Goal: Task Accomplishment & Management: Manage account settings

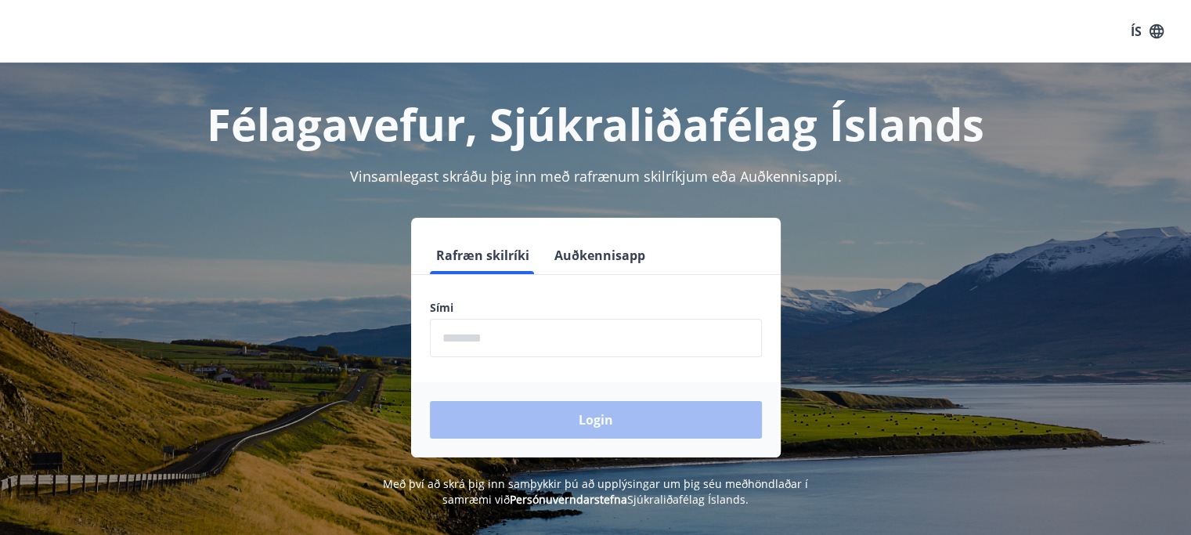
click at [475, 350] on input "phone" at bounding box center [596, 338] width 332 height 38
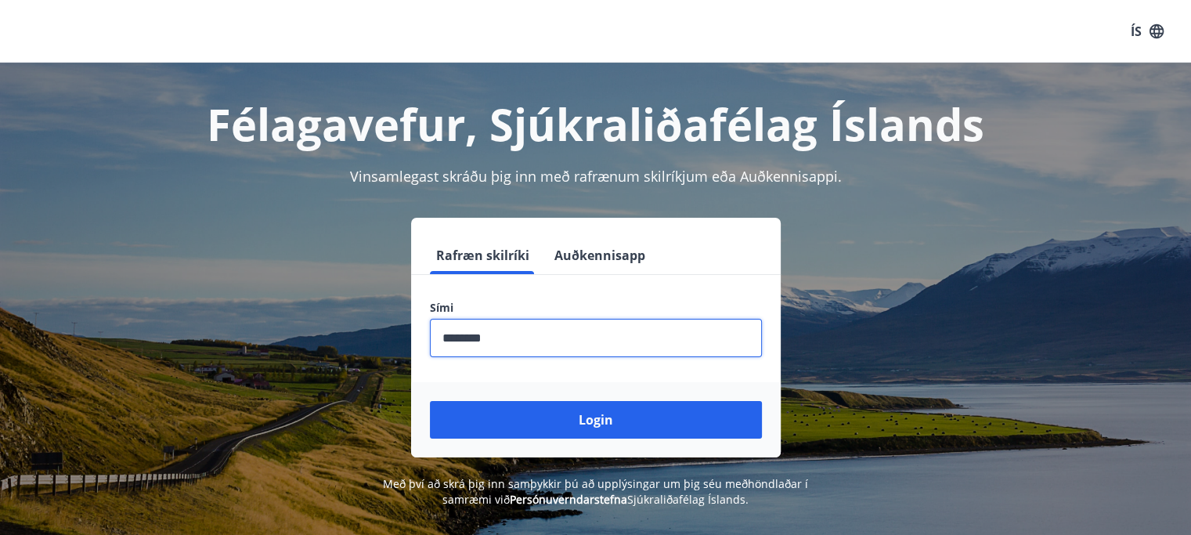
type input "********"
click at [430, 401] on button "Login" at bounding box center [596, 420] width 332 height 38
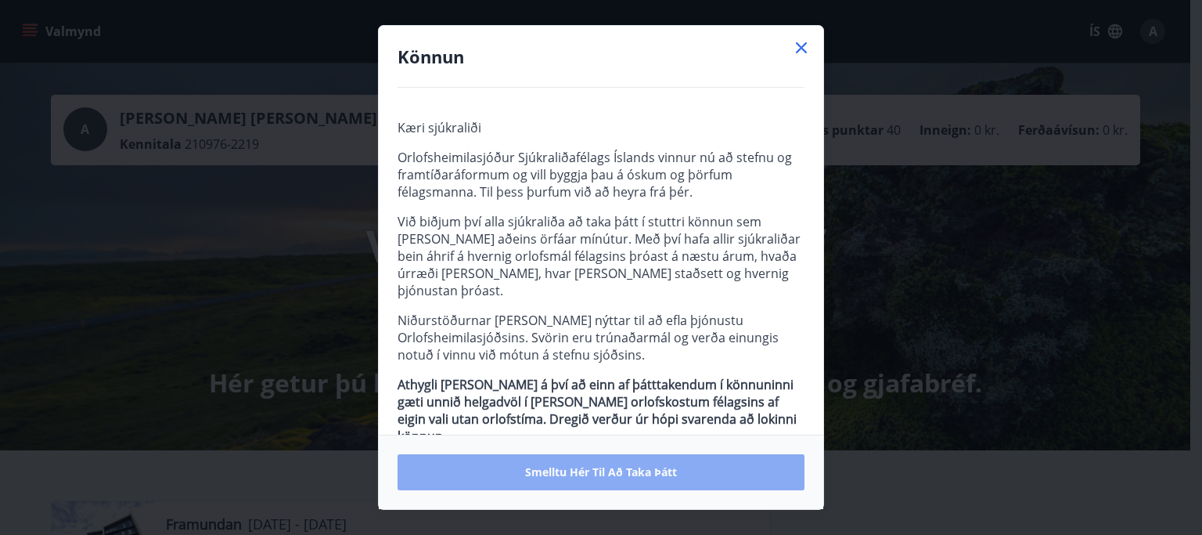
click at [651, 477] on span "Smelltu hér til að taka þátt" at bounding box center [601, 472] width 152 height 16
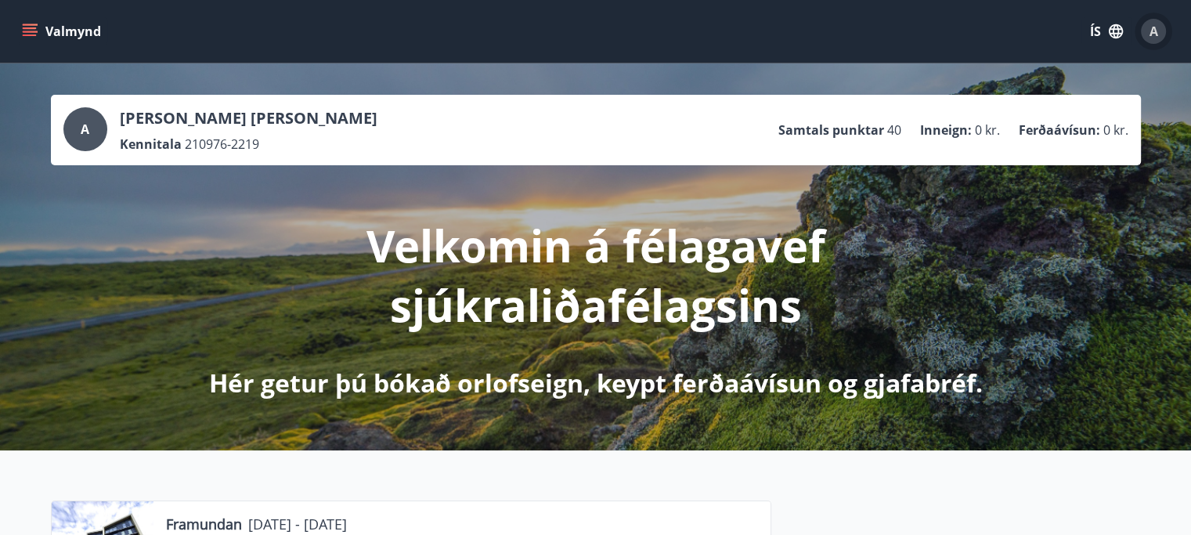
click at [1151, 34] on span "A" at bounding box center [1153, 31] width 9 height 17
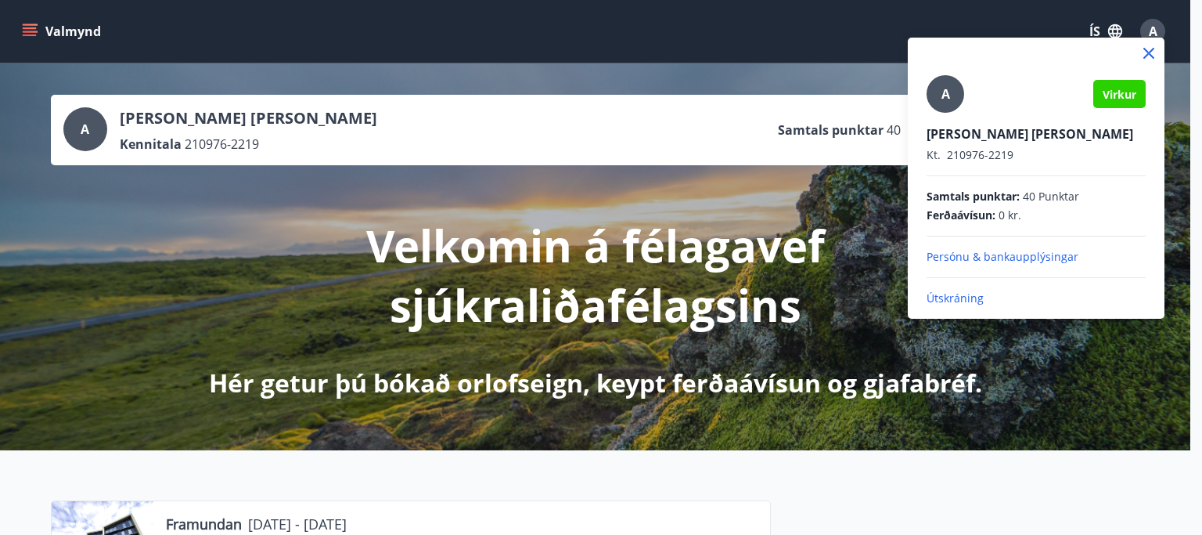
click at [964, 306] on div "A Virkur [PERSON_NAME] [PERSON_NAME]. 210976-2219 Samtals punktar : 40 Punktar …" at bounding box center [1036, 178] width 257 height 281
click at [946, 297] on p "Útskráning" at bounding box center [1036, 298] width 219 height 16
